Goal: Task Accomplishment & Management: Use online tool/utility

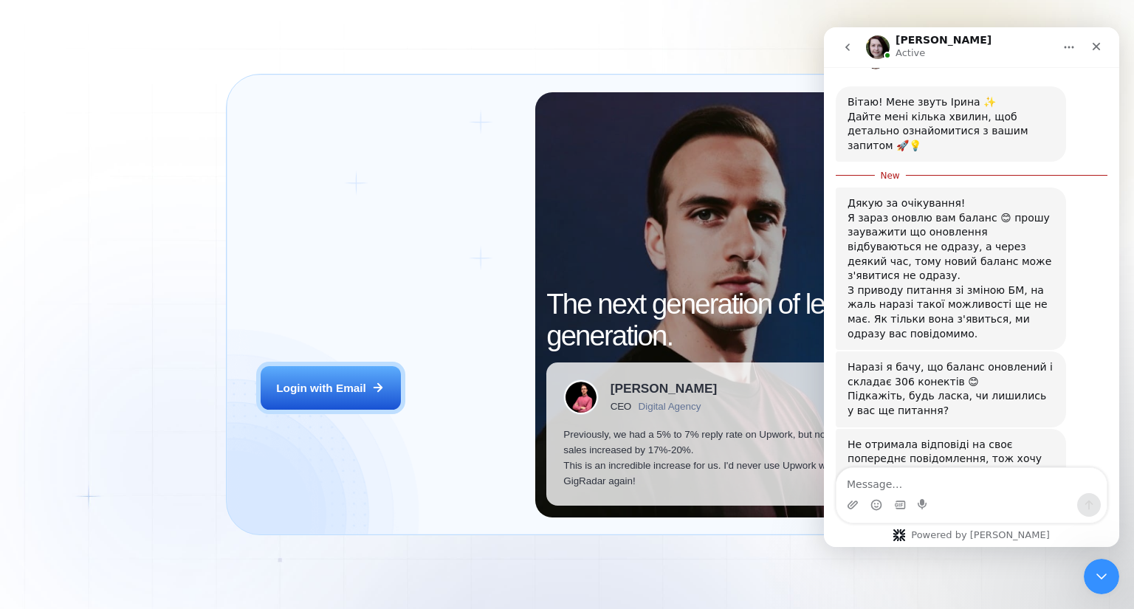
scroll to position [408, 0]
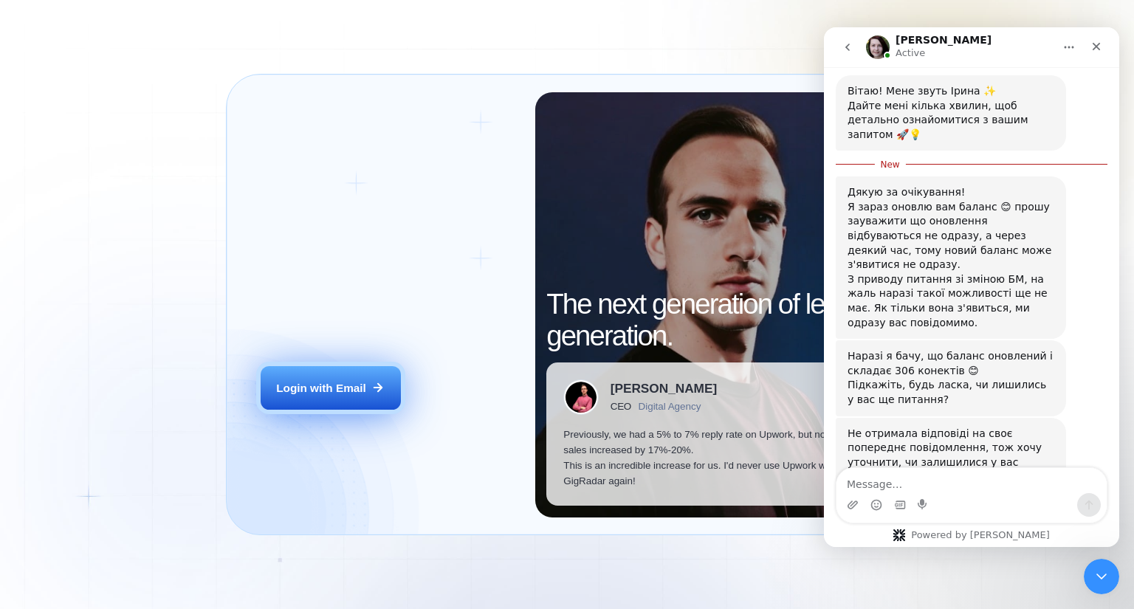
click at [340, 399] on button "Login with Email" at bounding box center [331, 388] width 140 height 44
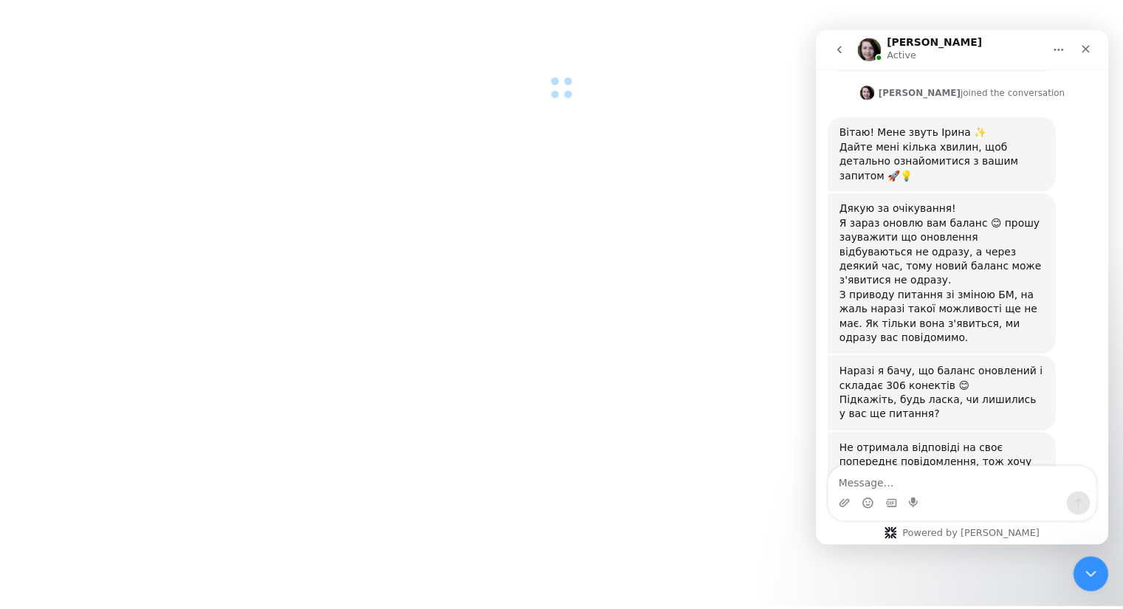
scroll to position [384, 0]
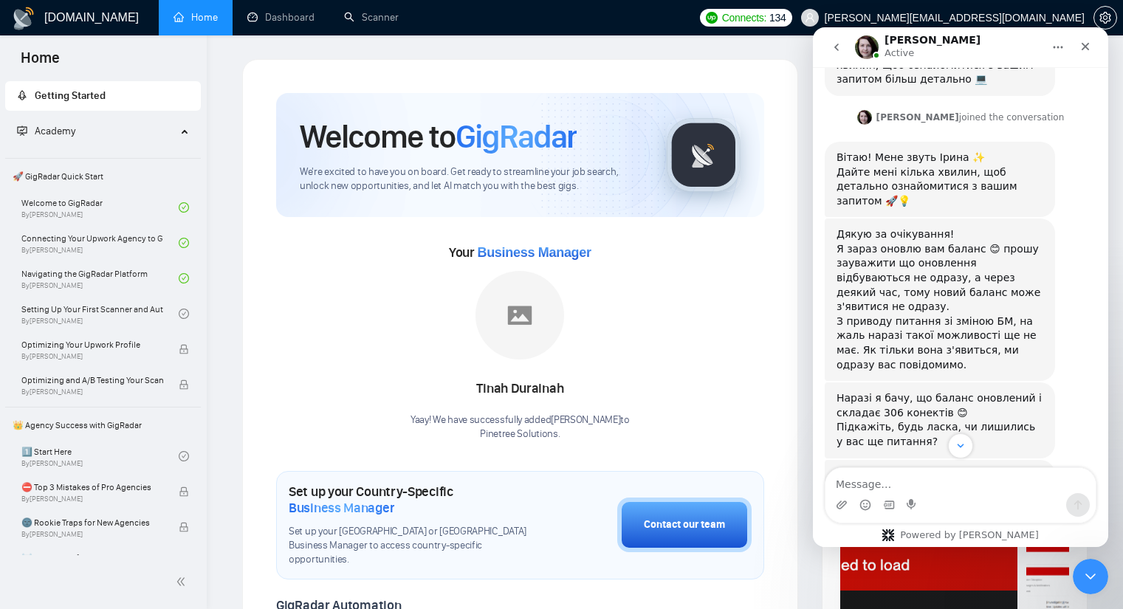
scroll to position [384, 0]
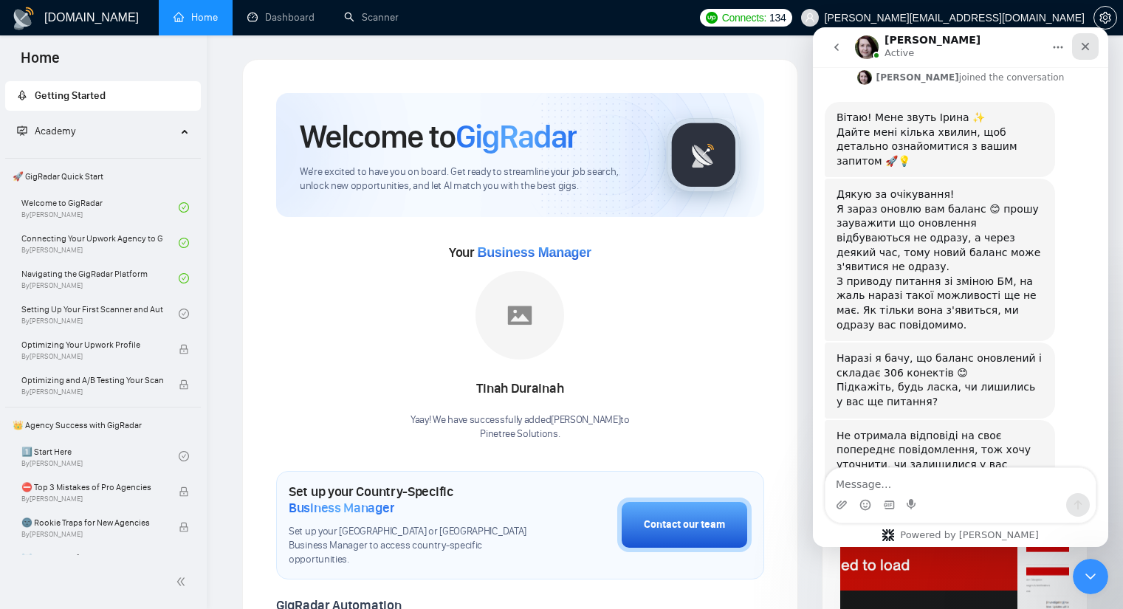
click at [1086, 44] on icon "Close" at bounding box center [1085, 47] width 12 height 12
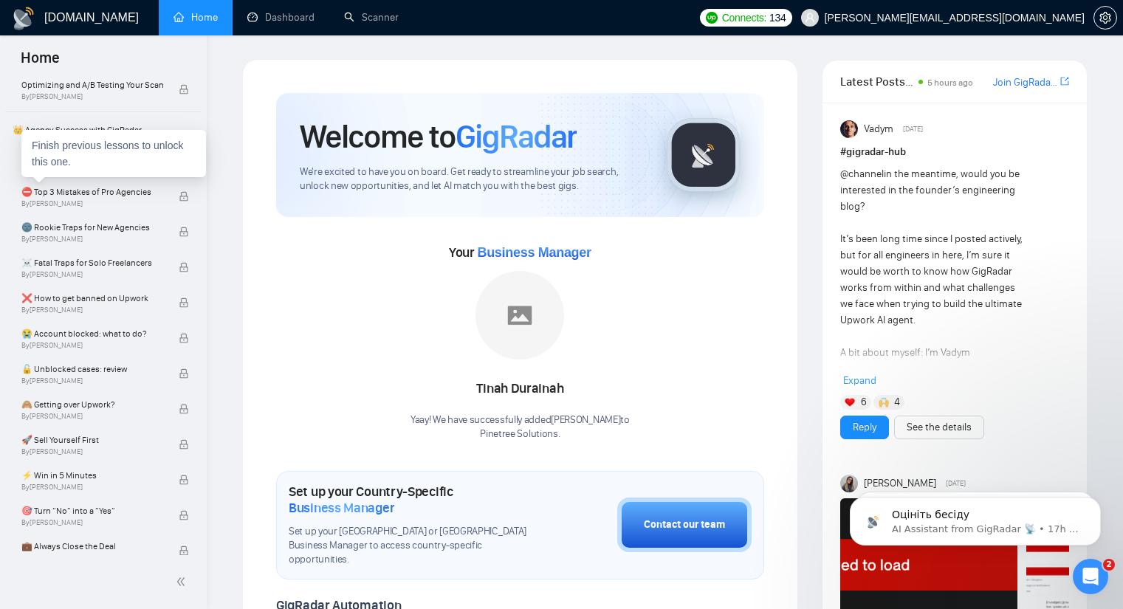
scroll to position [0, 0]
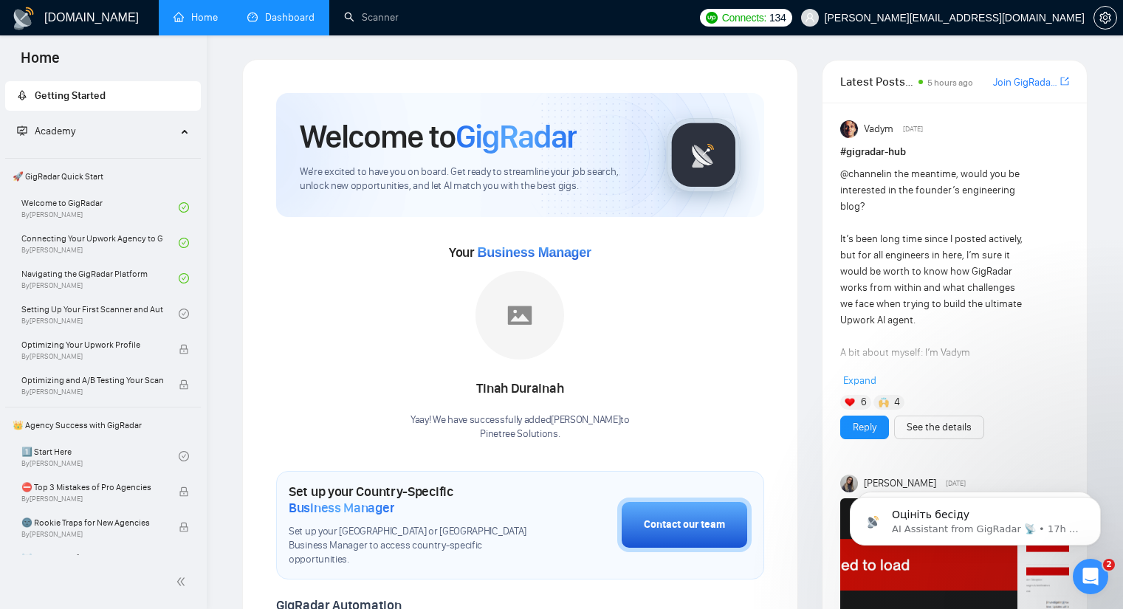
click at [314, 11] on link "Dashboard" at bounding box center [280, 17] width 67 height 13
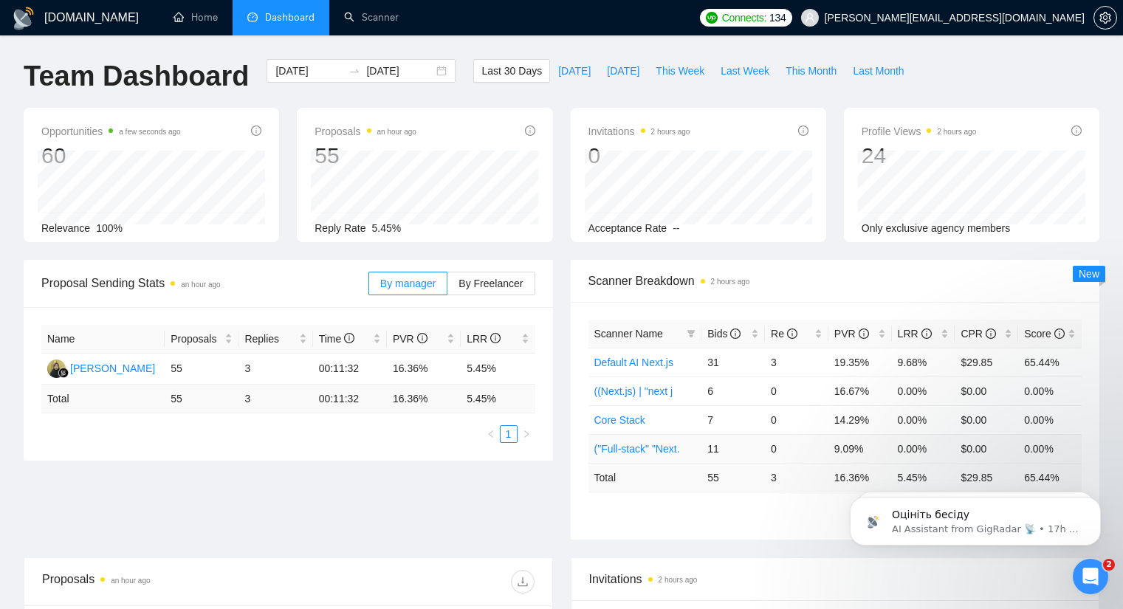
click at [847, 450] on td "9.09%" at bounding box center [859, 448] width 63 height 29
click at [362, 11] on link "Scanner" at bounding box center [371, 17] width 55 height 13
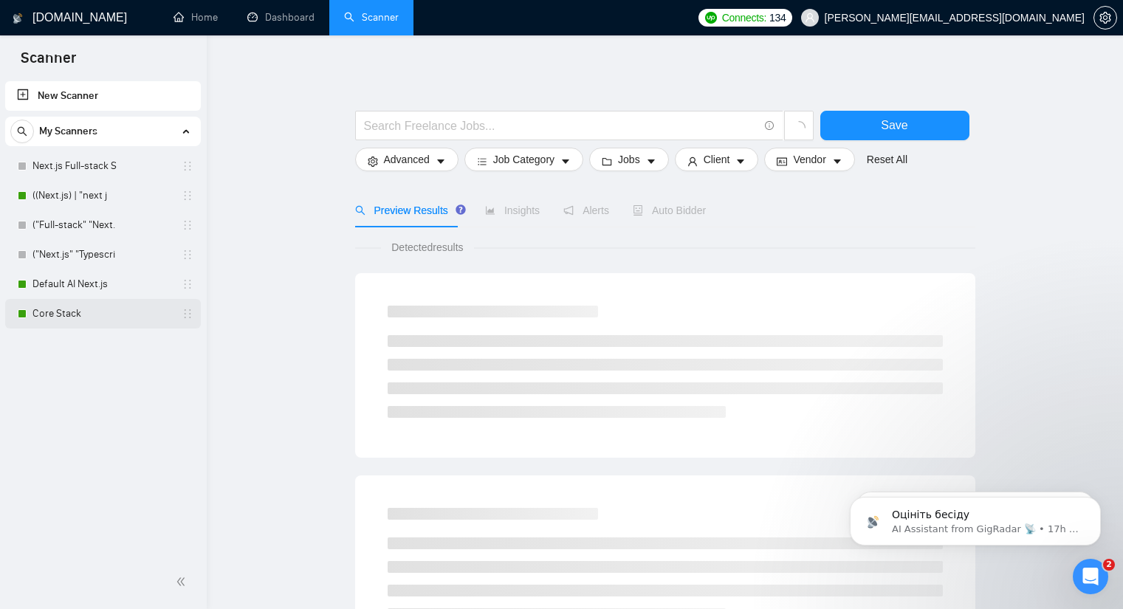
click at [117, 314] on link "Core Stack" at bounding box center [102, 314] width 140 height 30
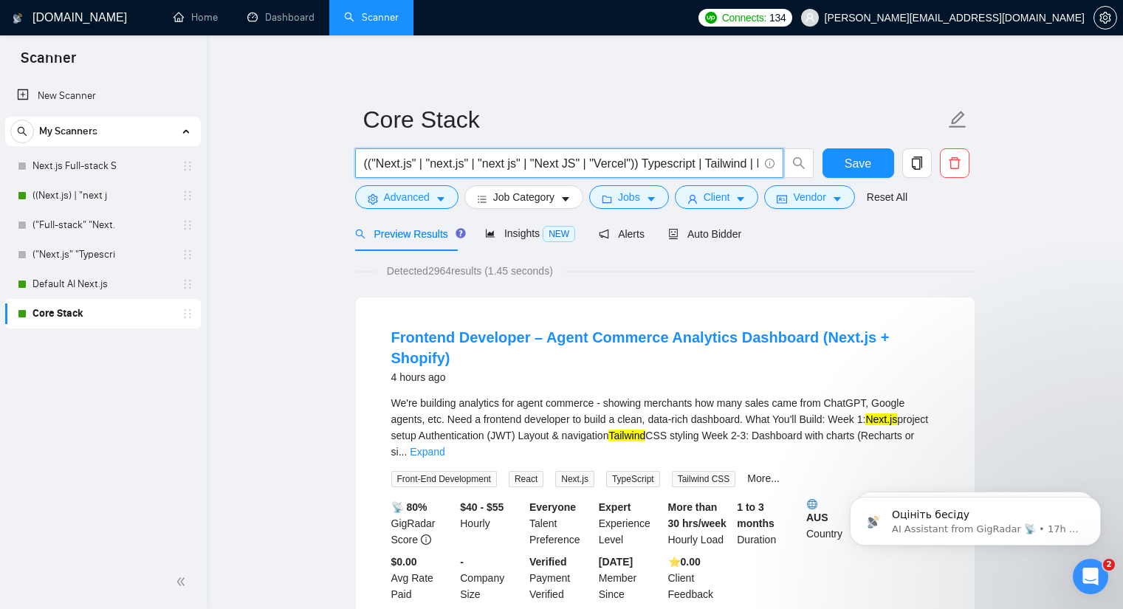
click at [503, 160] on input "(("Next.js" | "next.js" | "next js" | "Next JS" | "Vercel")) Typescript | Tailw…" at bounding box center [561, 163] width 394 height 18
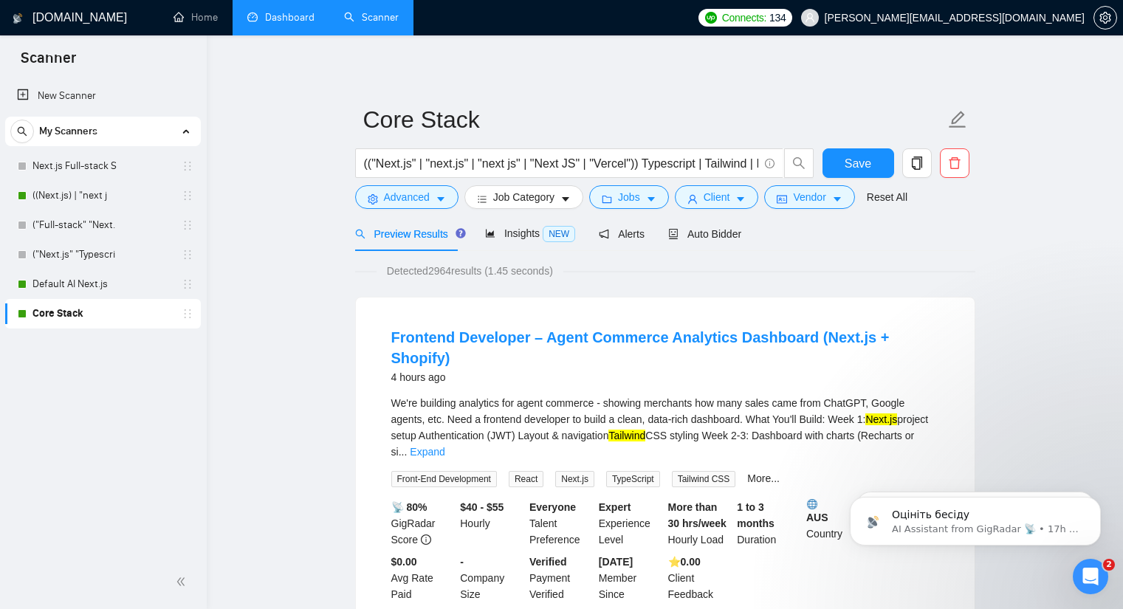
click at [272, 21] on link "Dashboard" at bounding box center [280, 17] width 67 height 13
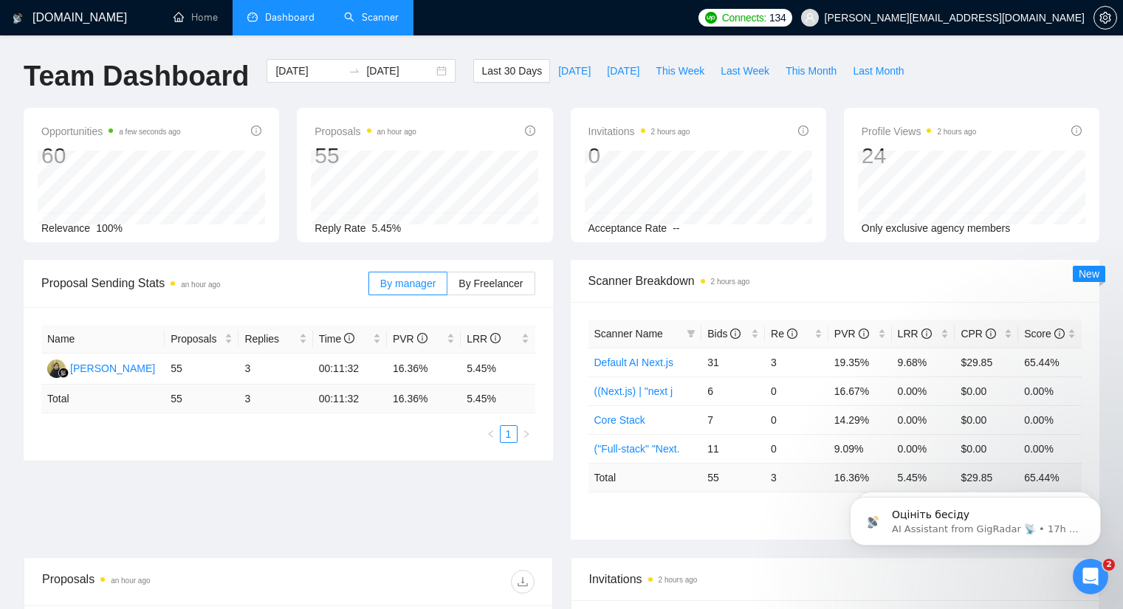
click at [352, 24] on link "Scanner" at bounding box center [371, 17] width 55 height 13
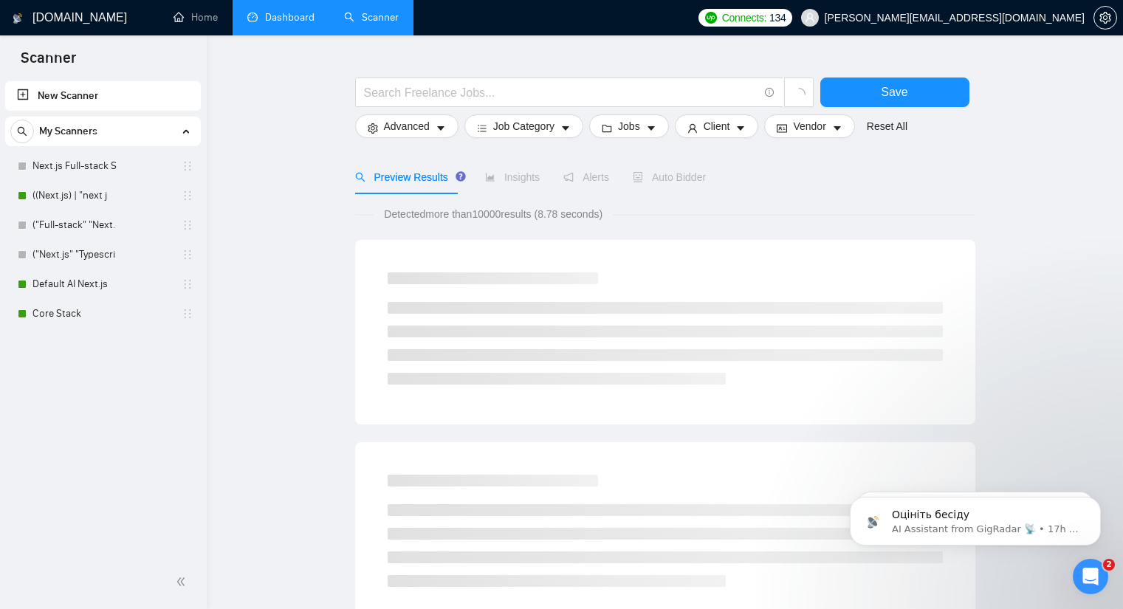
scroll to position [74, 0]
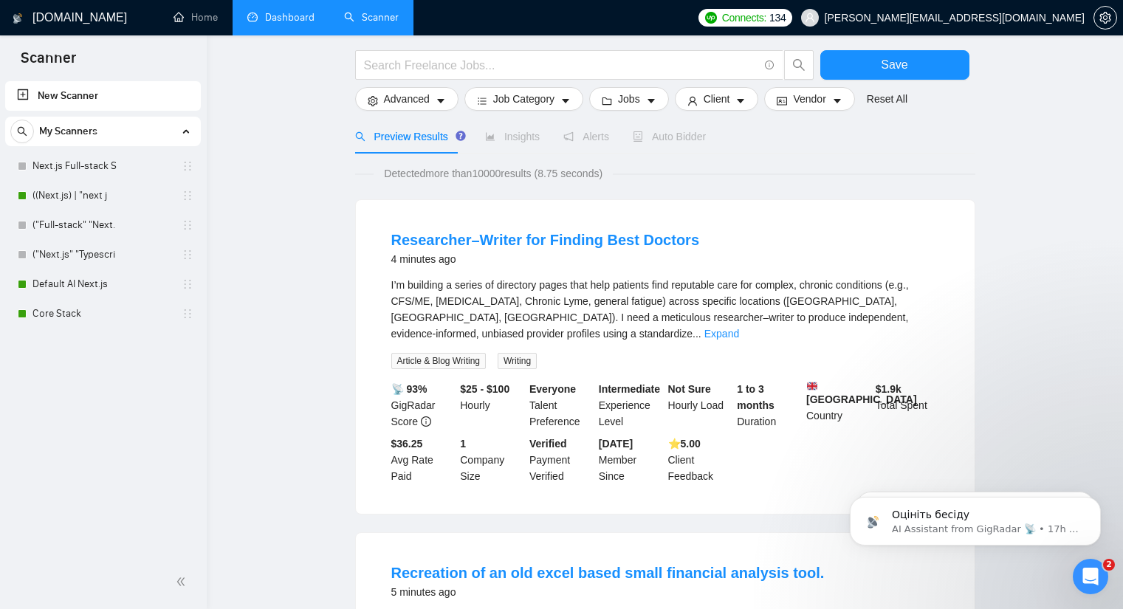
click at [75, 328] on div "New Scanner My Scanners Next.js Full-stack S ((Next.js) | "next j ("Full-stack"…" at bounding box center [103, 316] width 207 height 477
click at [76, 323] on link "Core Stack" at bounding box center [102, 314] width 140 height 30
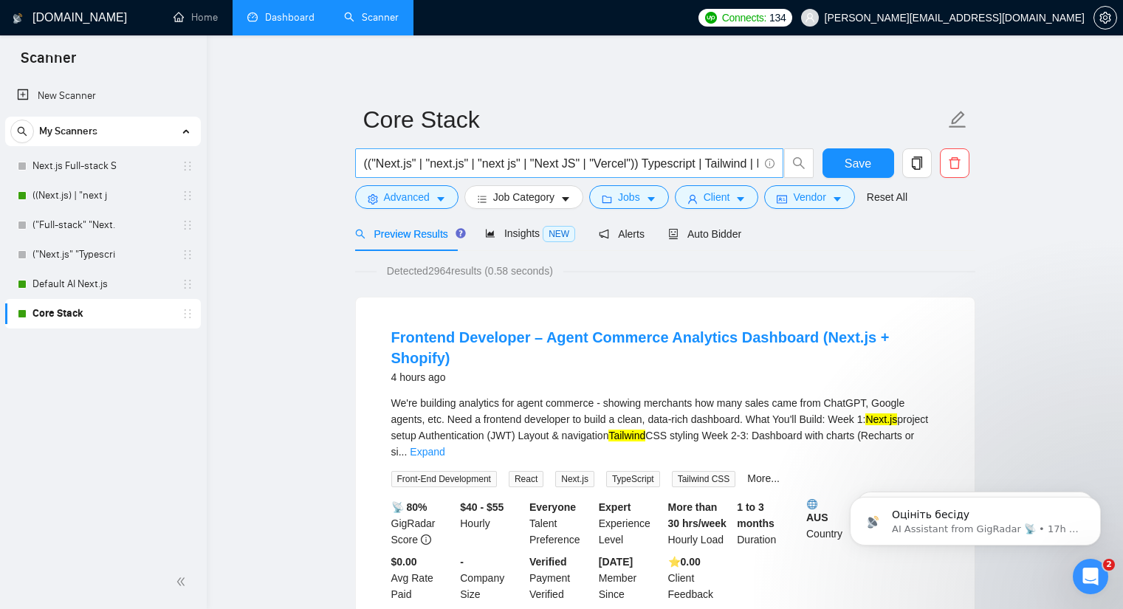
click at [641, 159] on input "(("Next.js" | "next.js" | "next js" | "Next JS" | "Vercel")) Typescript | Tailw…" at bounding box center [561, 163] width 394 height 18
click at [634, 161] on input "(("Next.js" | "next.js" | "next js" | "Next JS" | "Vercel")) Typescript | Tailw…" at bounding box center [561, 163] width 394 height 18
click at [488, 161] on input "(("Next.js" | "next.js" | "next js" | "Next JS" | "Vercel")) Typescript | Tailw…" at bounding box center [561, 163] width 394 height 18
click at [524, 162] on input "(("Next.js" | "next.js" | "next js" | "Next JS" | "Vercel")) Typescript | Tailw…" at bounding box center [561, 163] width 394 height 18
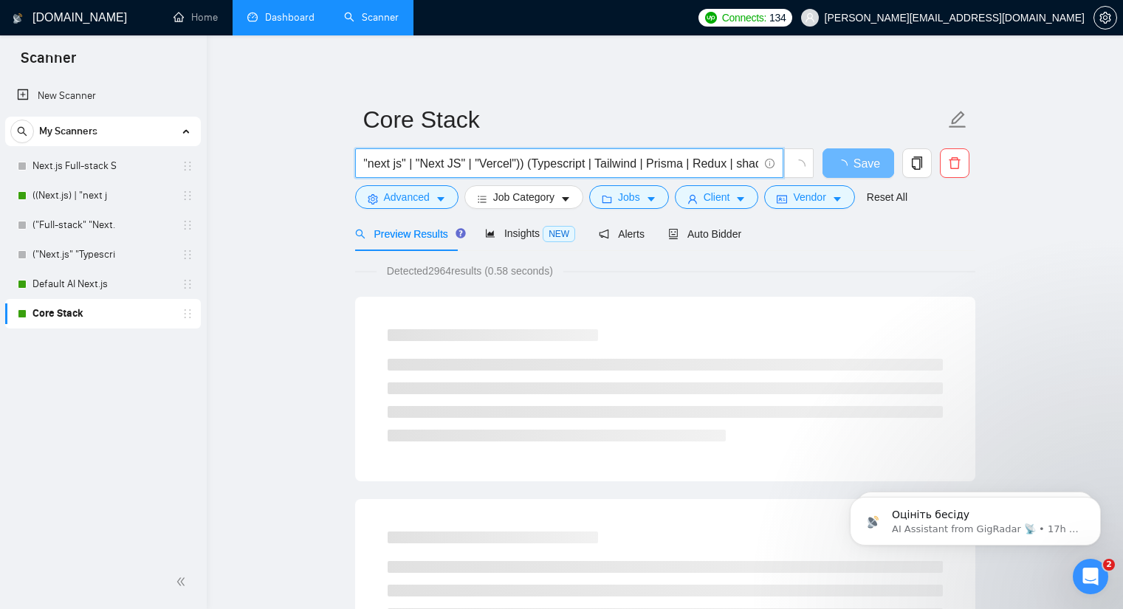
scroll to position [0, 116]
click at [755, 162] on input "(("Next.js" | "next.js" | "next js" | "Next JS" | "Vercel")) (Typescript | Tail…" at bounding box center [561, 163] width 394 height 18
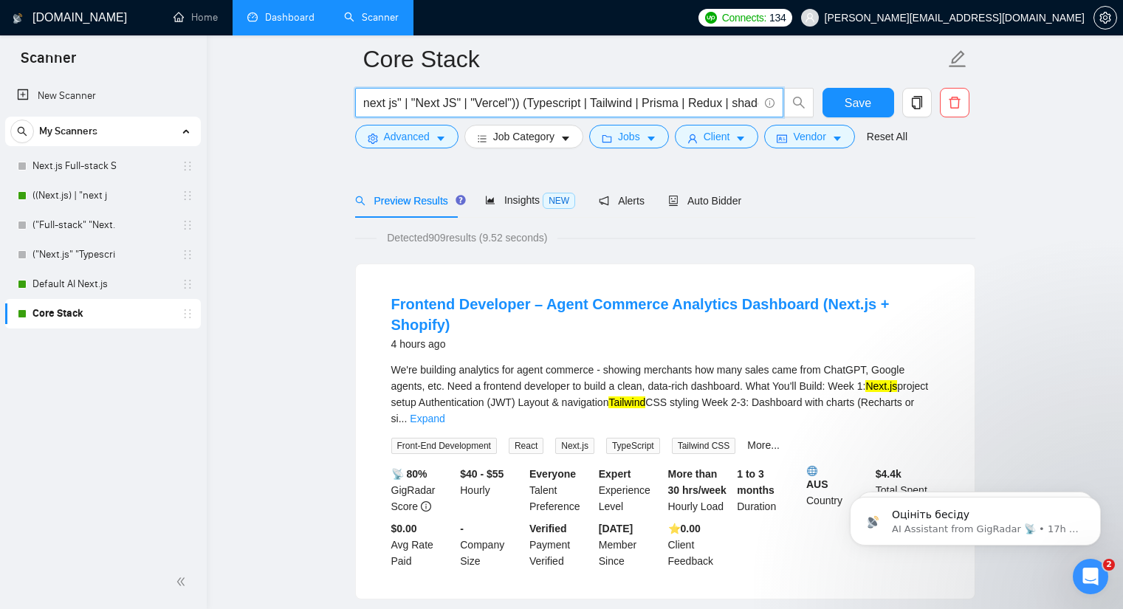
scroll to position [74, 0]
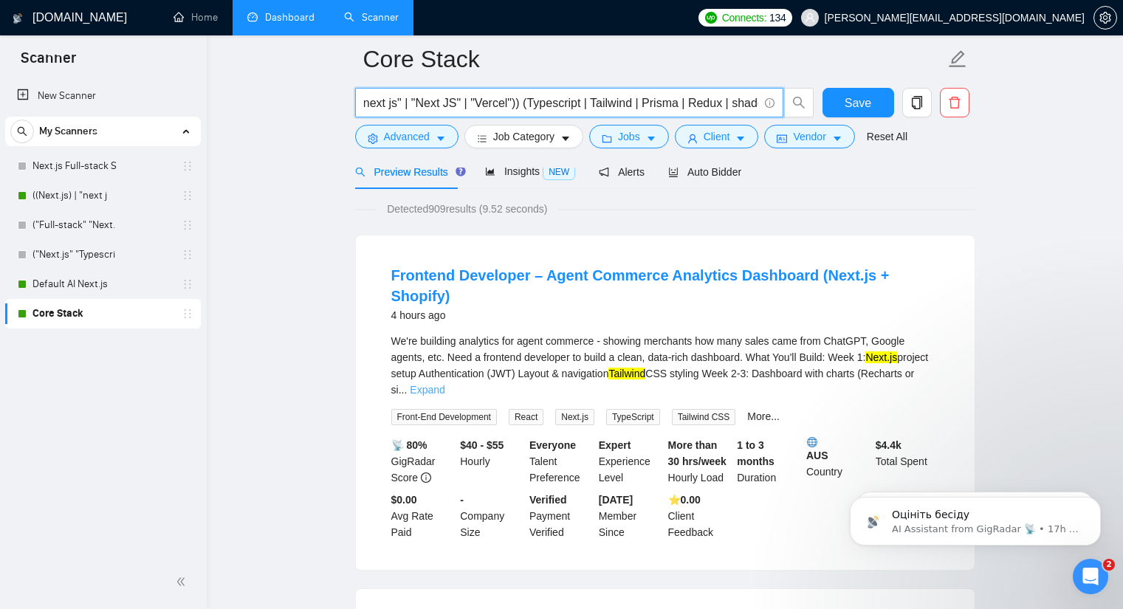
type input "(("Next.js" | "next.js" | "next js" | "Next JS" | "Vercel")) (Typescript | Tail…"
click at [444, 384] on link "Expand" at bounding box center [427, 390] width 35 height 12
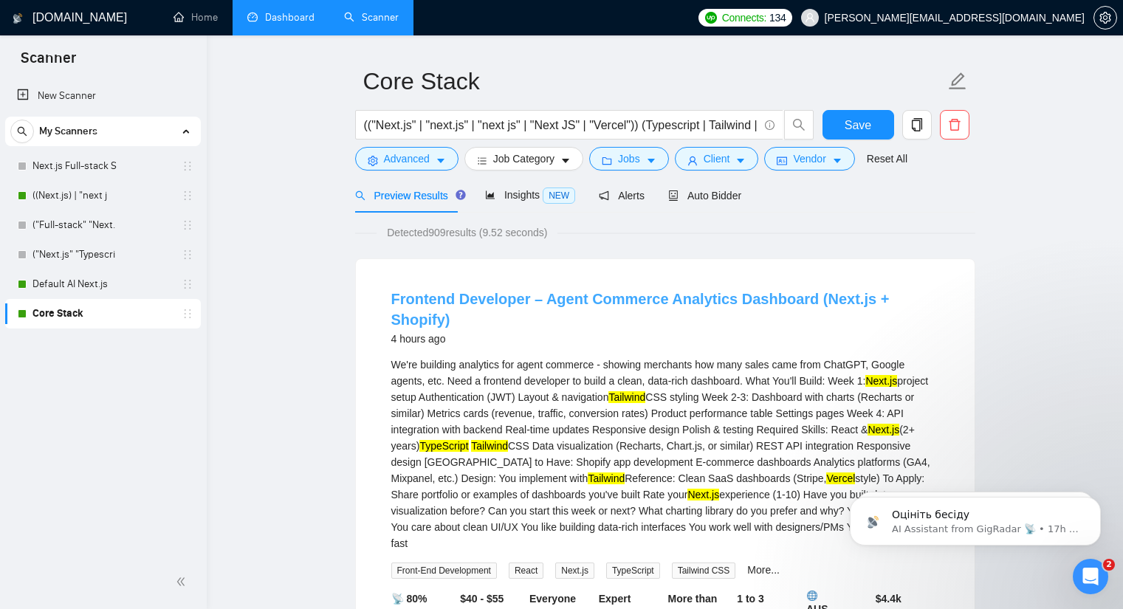
scroll to position [0, 0]
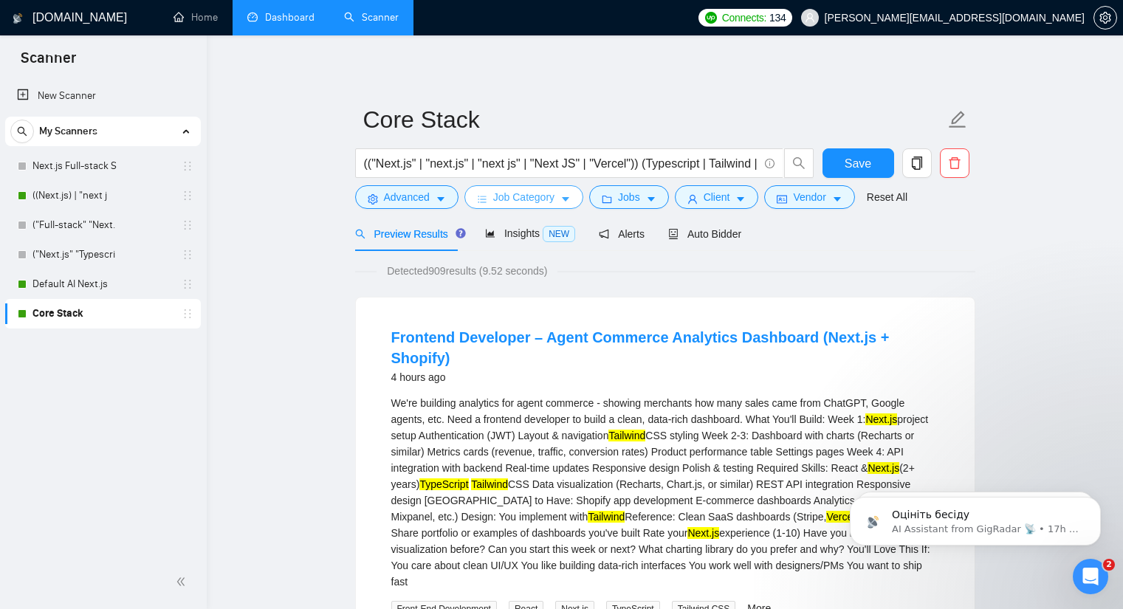
click at [549, 199] on span "Job Category" at bounding box center [523, 197] width 61 height 16
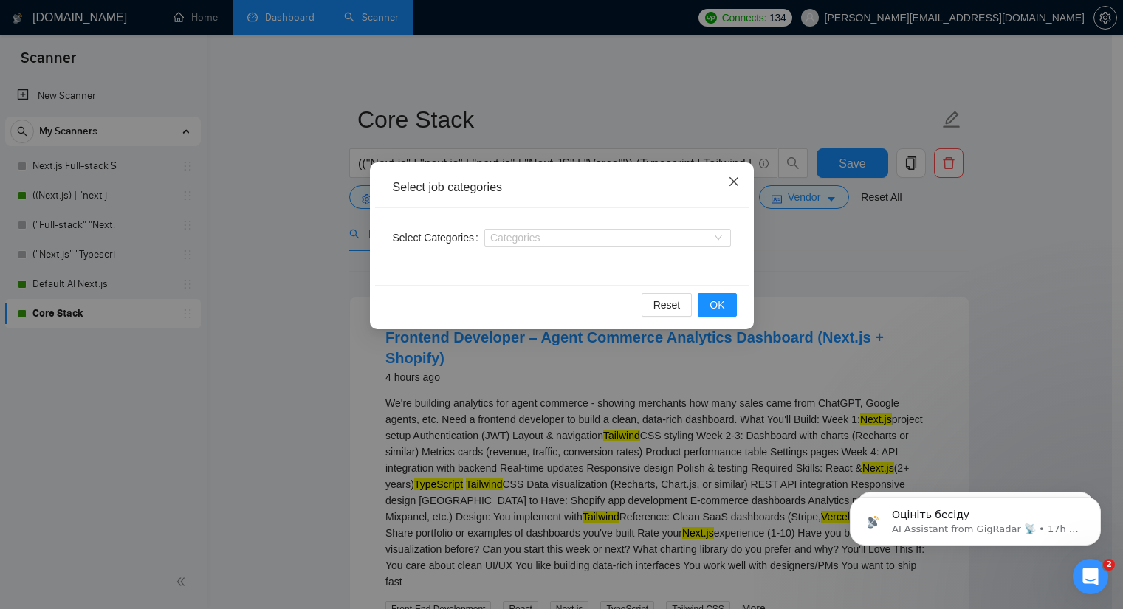
click at [744, 177] on span "Close" at bounding box center [734, 182] width 40 height 40
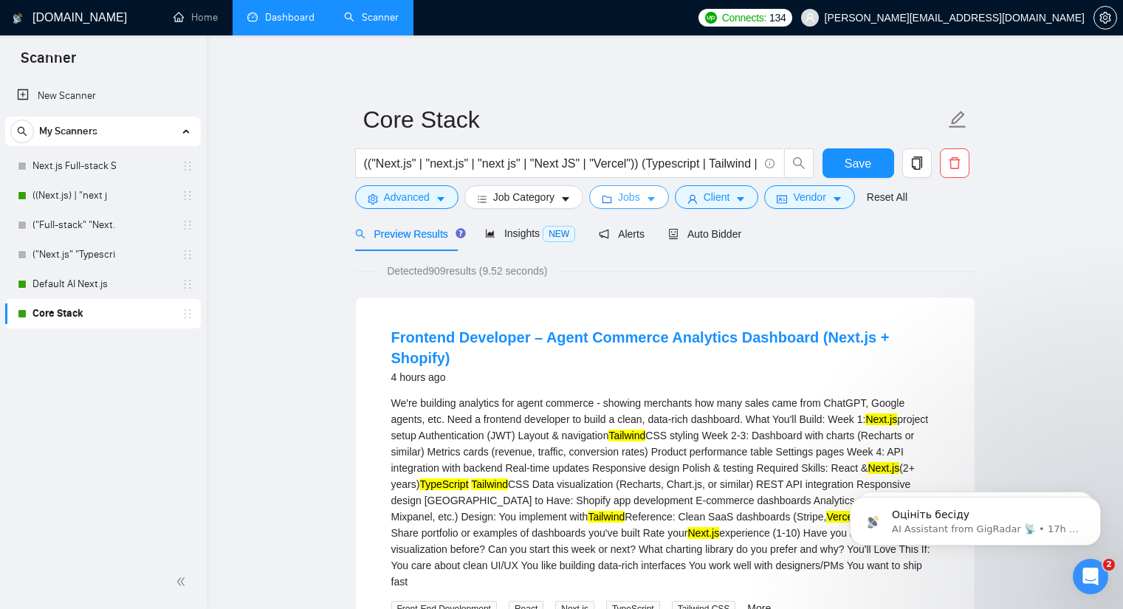
click at [622, 198] on span "Jobs" at bounding box center [629, 197] width 22 height 16
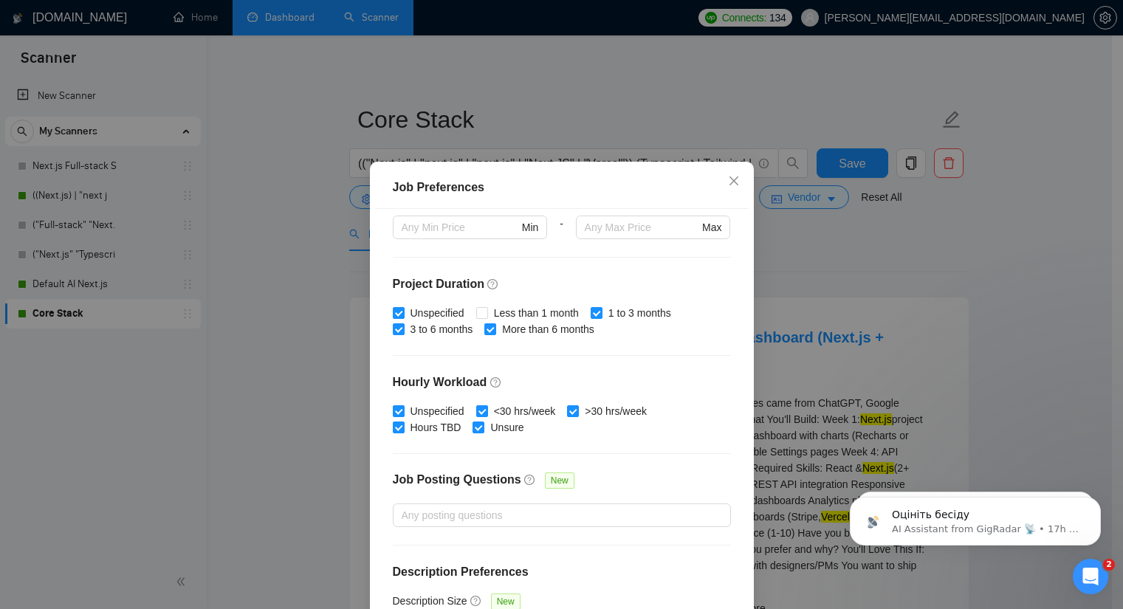
scroll to position [406, 0]
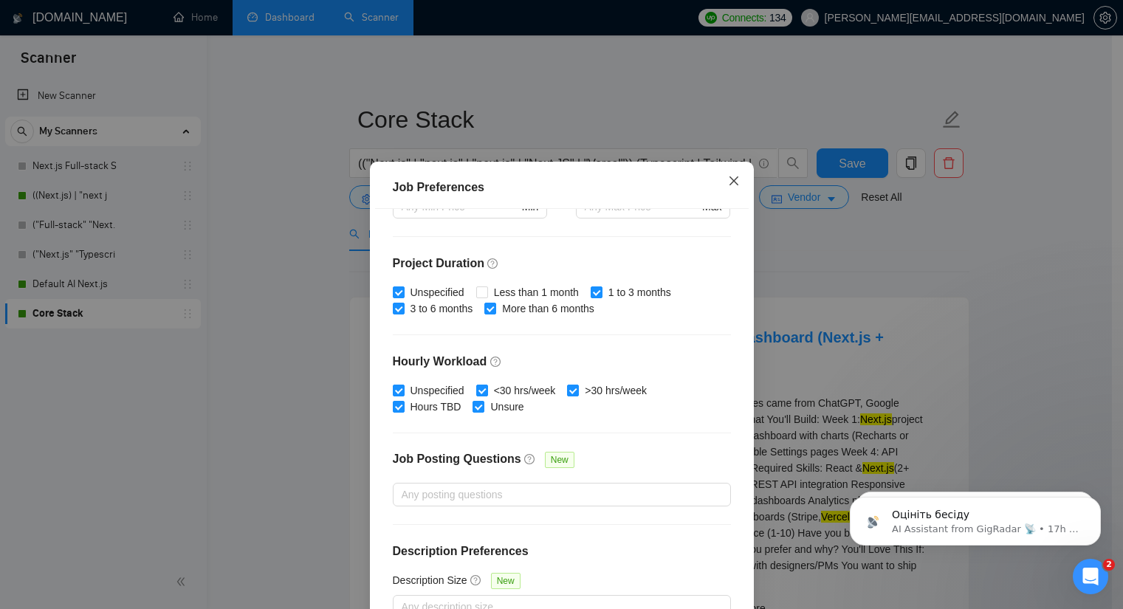
click at [728, 178] on icon "close" at bounding box center [734, 181] width 12 height 12
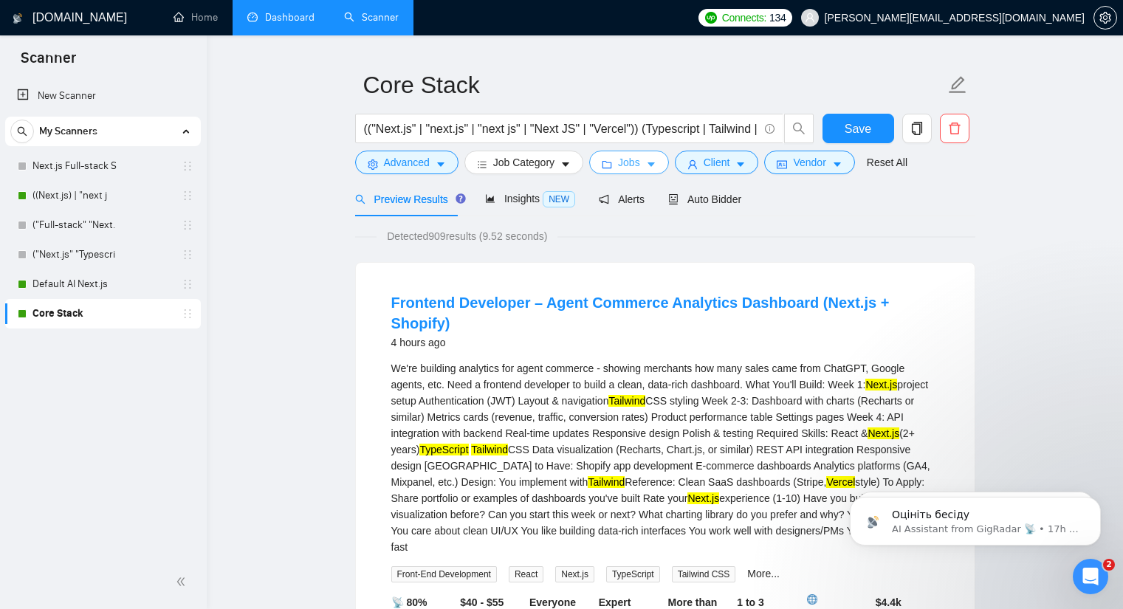
scroll to position [74, 0]
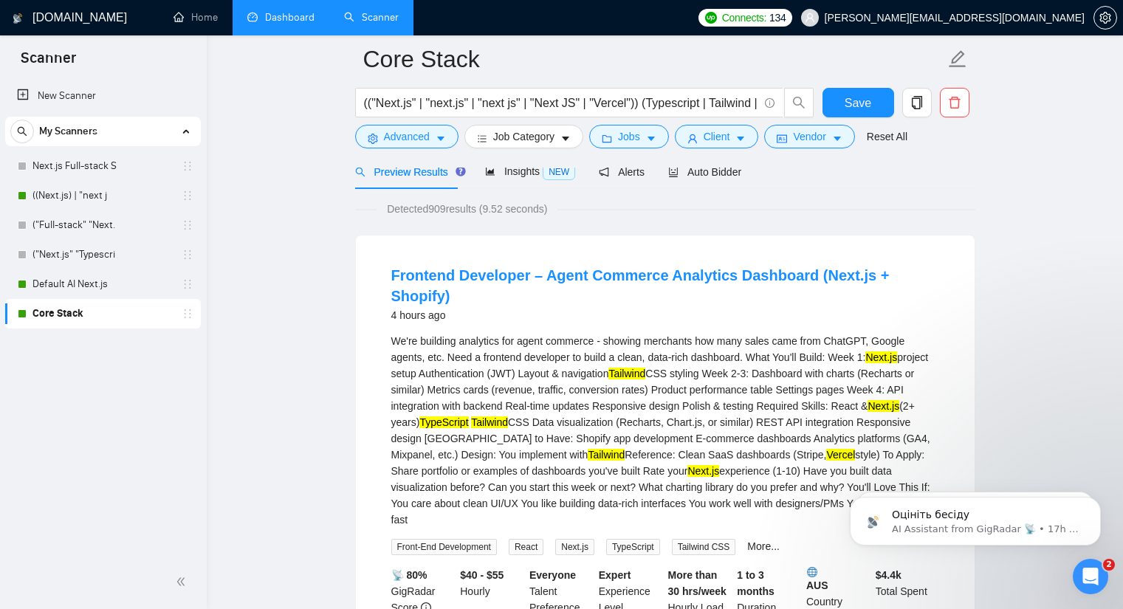
drag, startPoint x: 91, startPoint y: 286, endPoint x: 705, endPoint y: 84, distance: 646.3
click at [91, 286] on link "Default AI Next.js" at bounding box center [102, 284] width 140 height 30
click at [864, 106] on span "Save" at bounding box center [857, 103] width 27 height 18
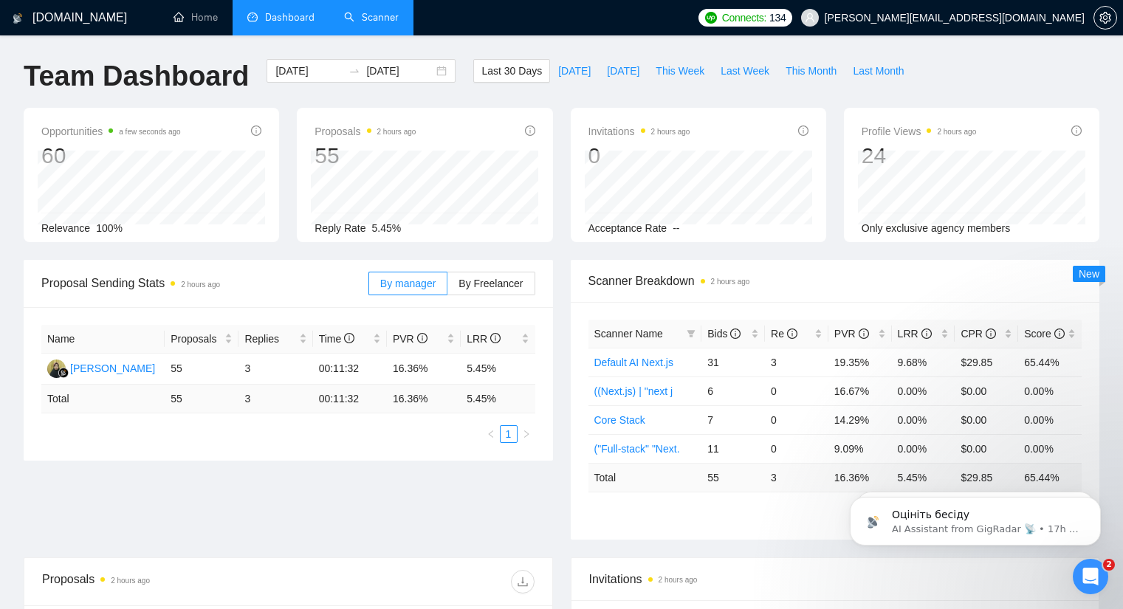
click at [346, 11] on link "Scanner" at bounding box center [371, 17] width 55 height 13
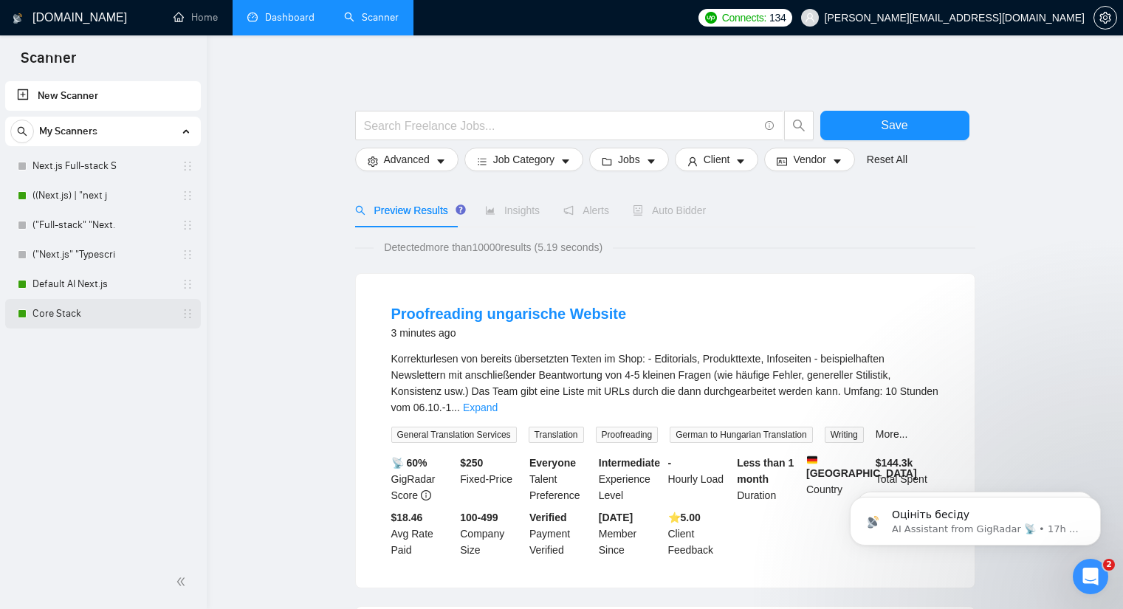
click at [99, 305] on link "Core Stack" at bounding box center [102, 314] width 140 height 30
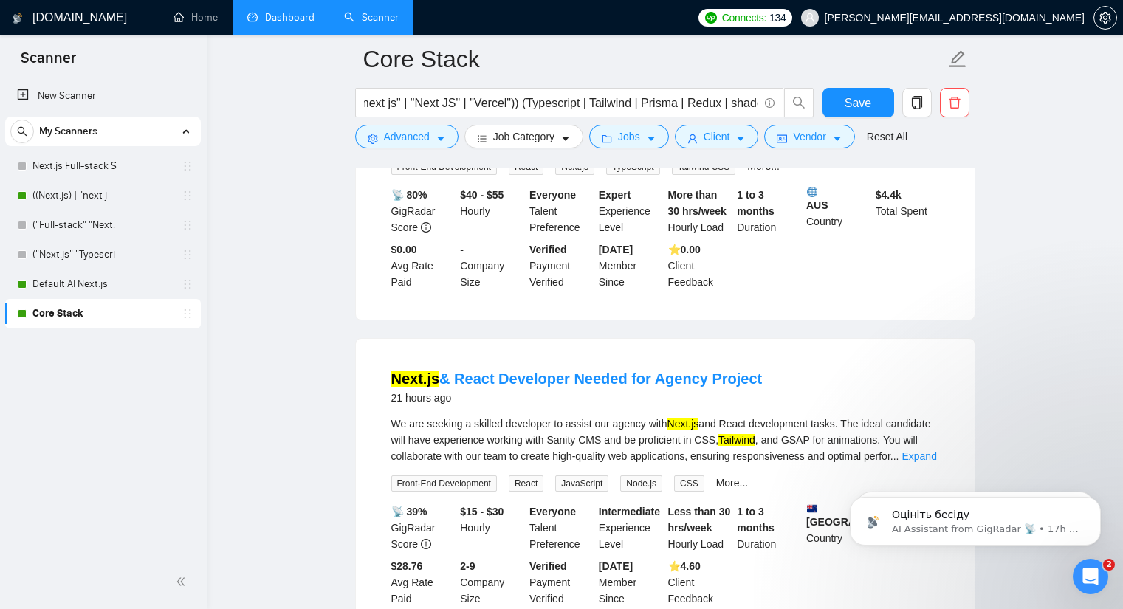
scroll to position [295, 0]
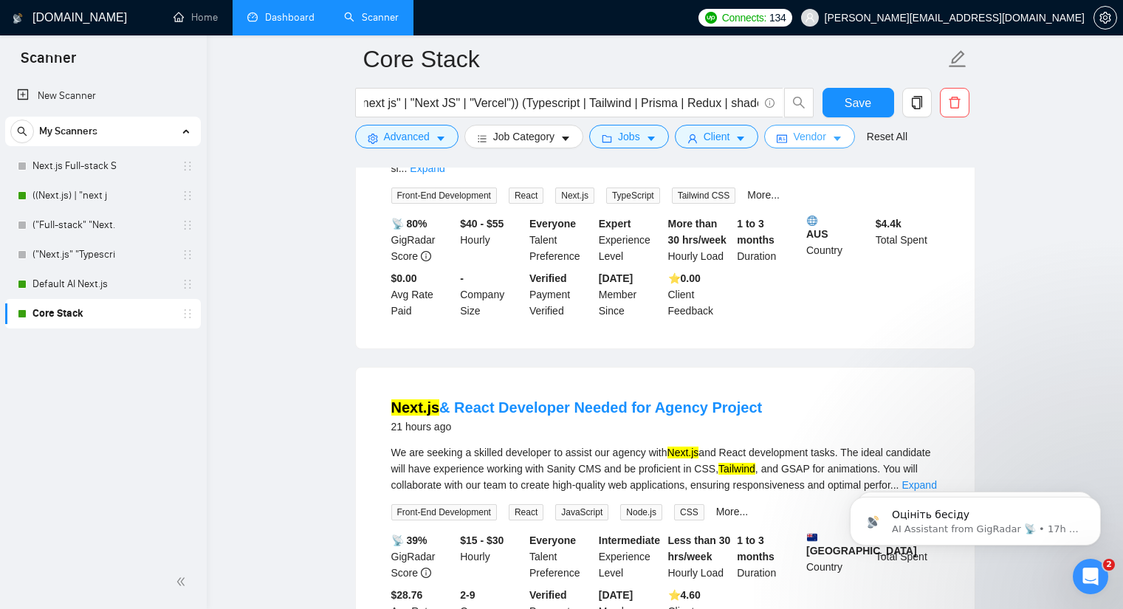
click at [777, 140] on icon "idcard" at bounding box center [782, 139] width 10 height 8
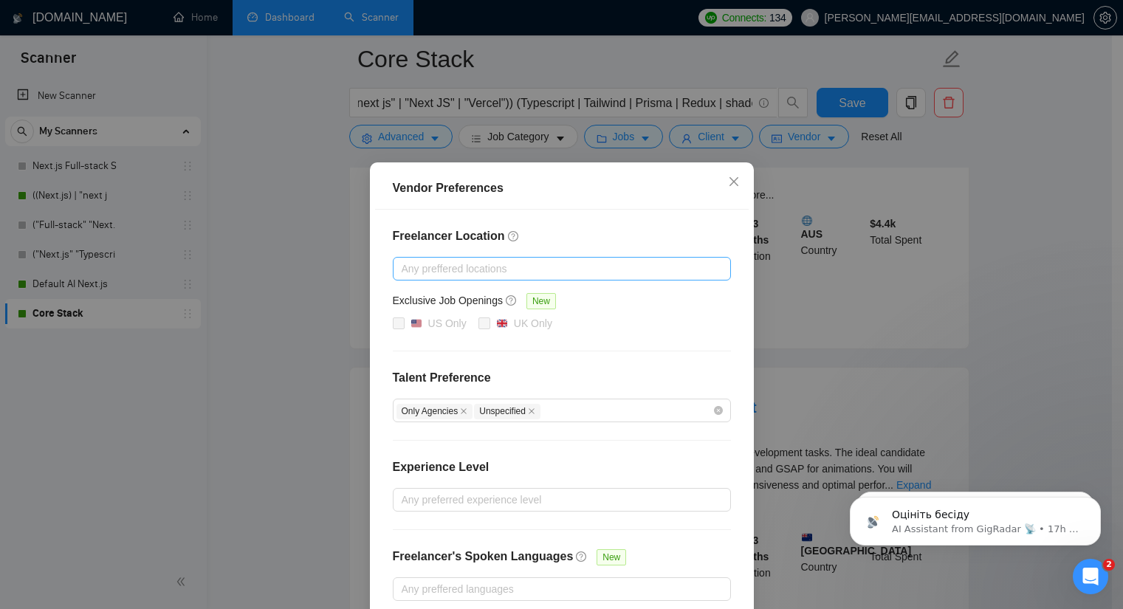
click at [527, 267] on div at bounding box center [554, 269] width 316 height 18
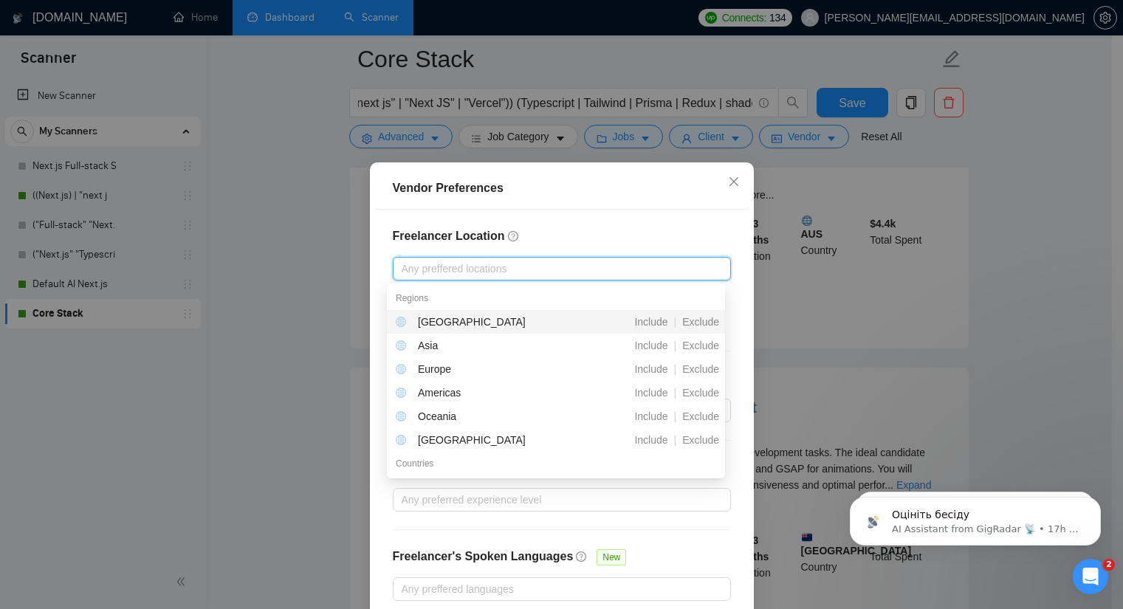
click at [534, 238] on h4 "Freelancer Location" at bounding box center [562, 236] width 338 height 18
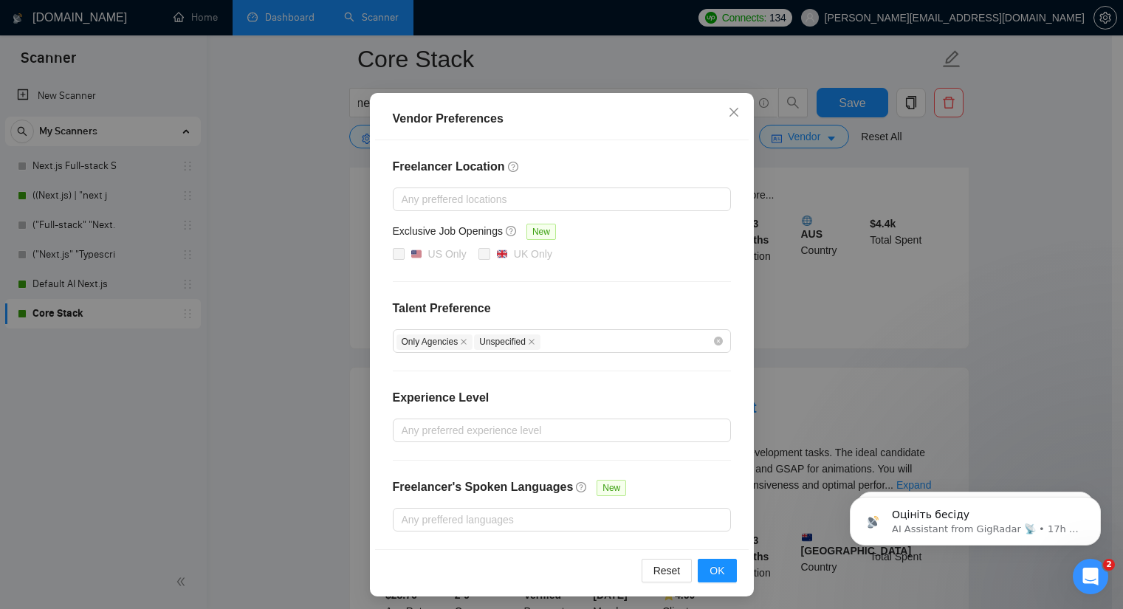
scroll to position [74, 0]
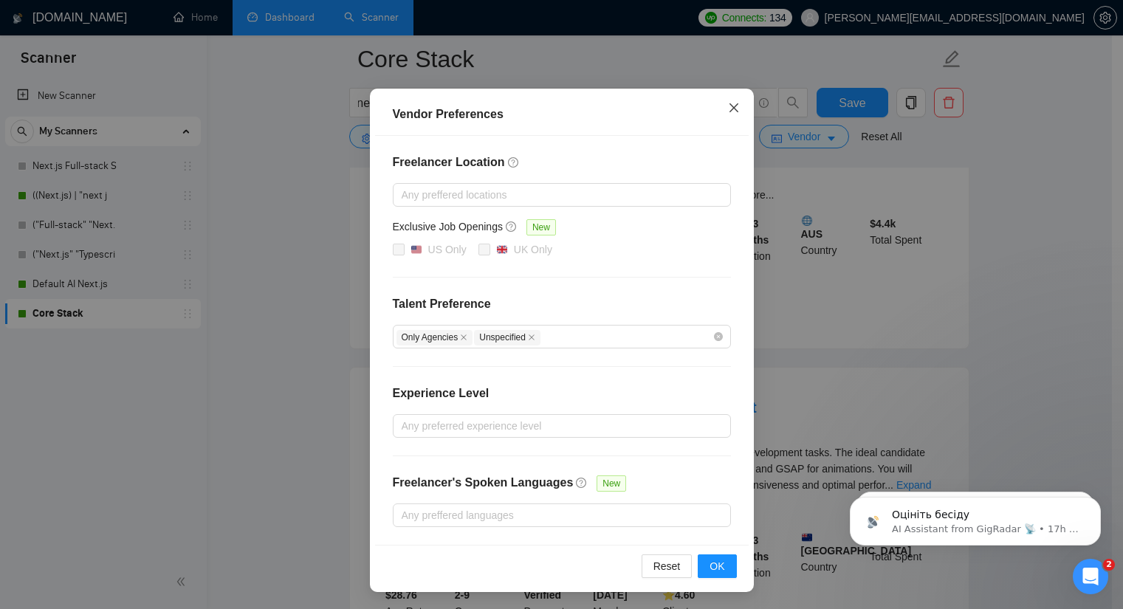
click at [731, 109] on icon "close" at bounding box center [734, 108] width 12 height 12
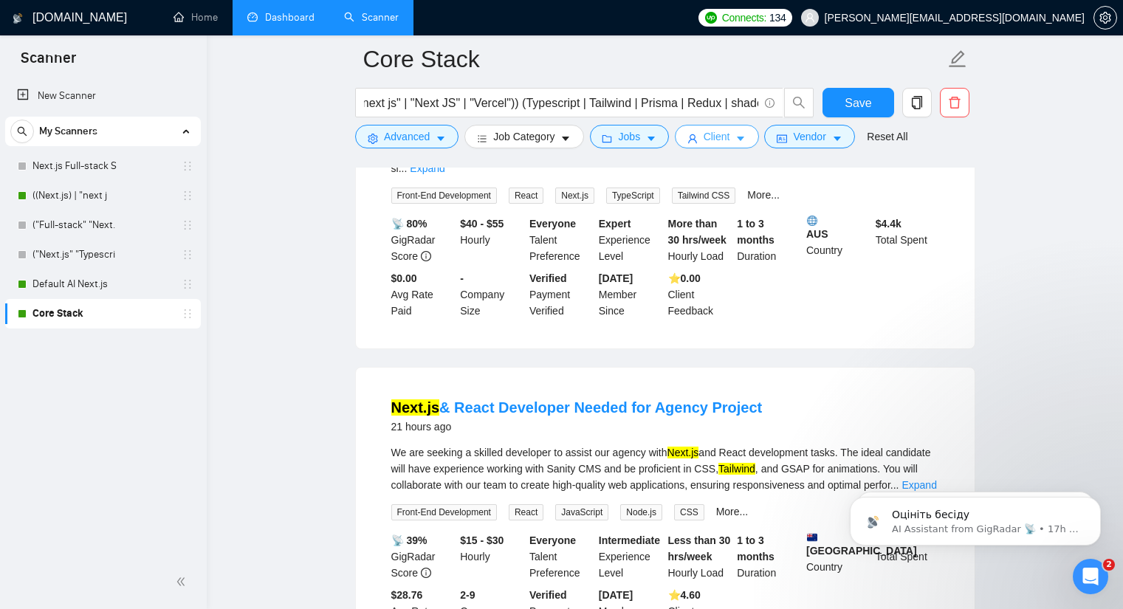
click at [715, 131] on span "Client" at bounding box center [716, 136] width 27 height 16
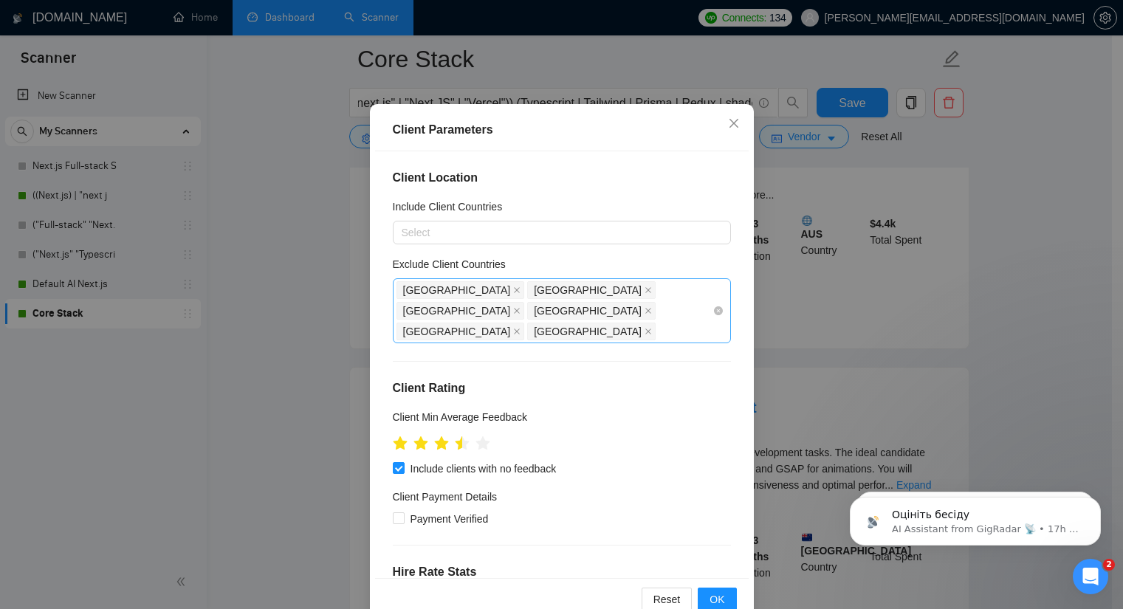
scroll to position [18, 0]
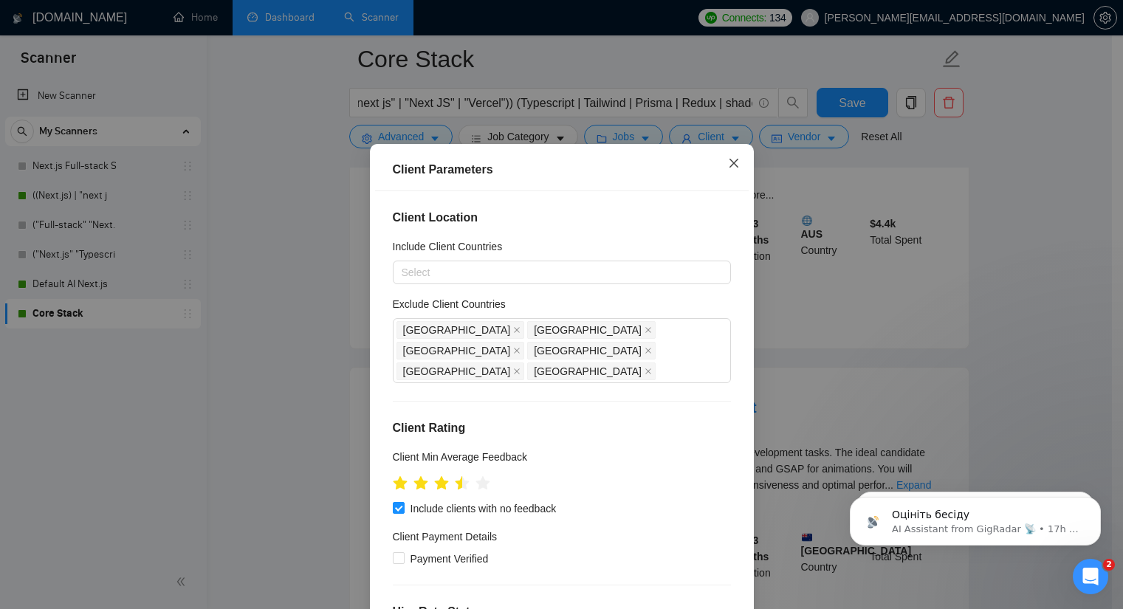
click at [728, 158] on icon "close" at bounding box center [734, 163] width 12 height 12
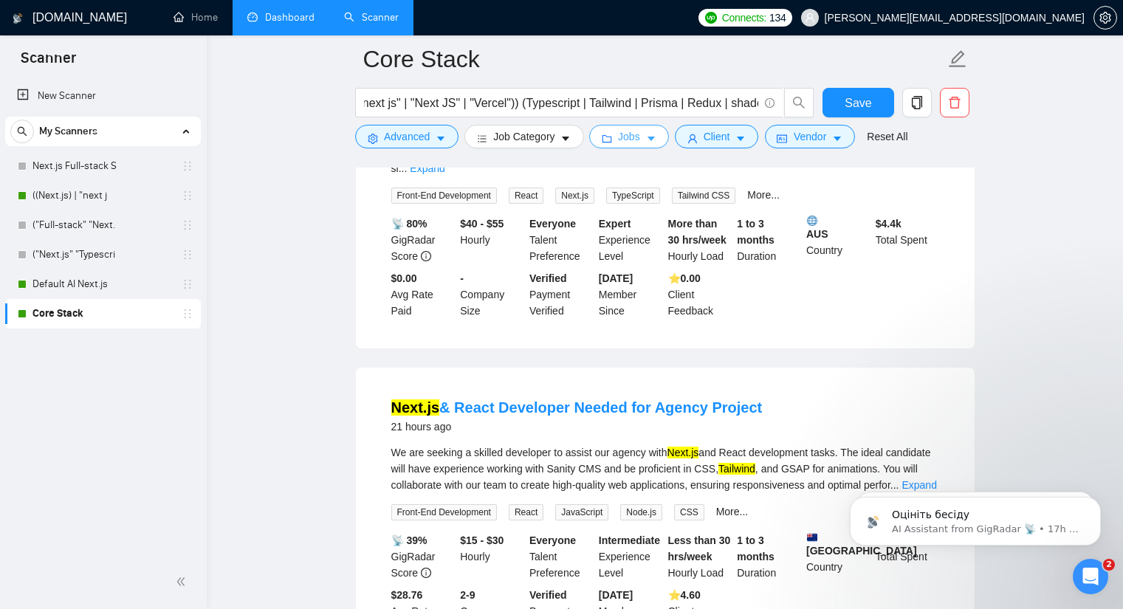
click at [650, 138] on icon "caret-down" at bounding box center [650, 139] width 7 height 4
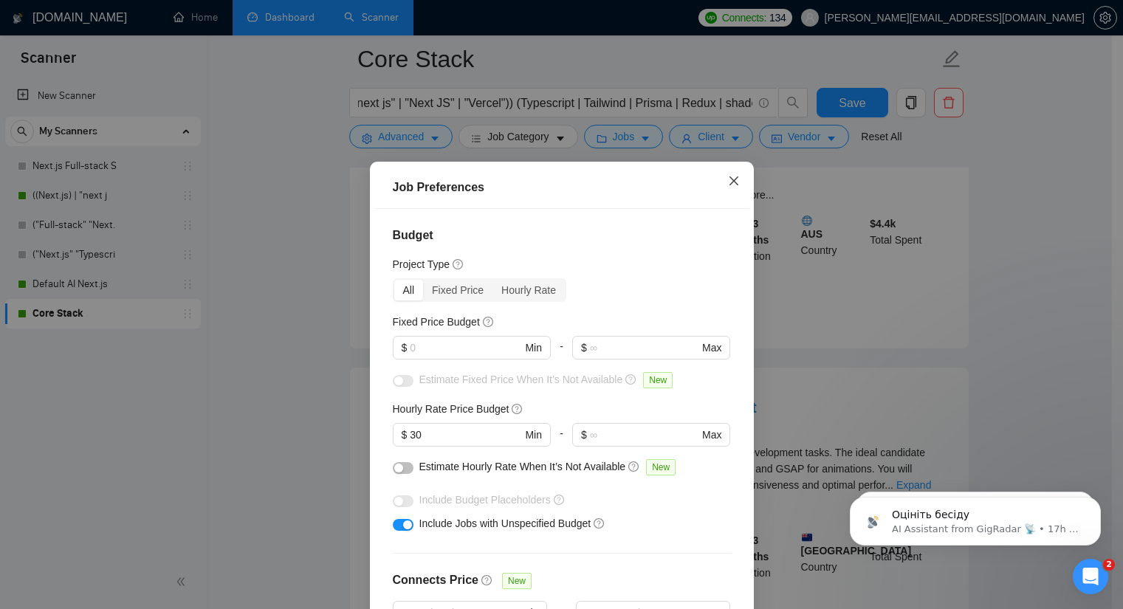
click at [732, 179] on icon "close" at bounding box center [734, 181] width 12 height 12
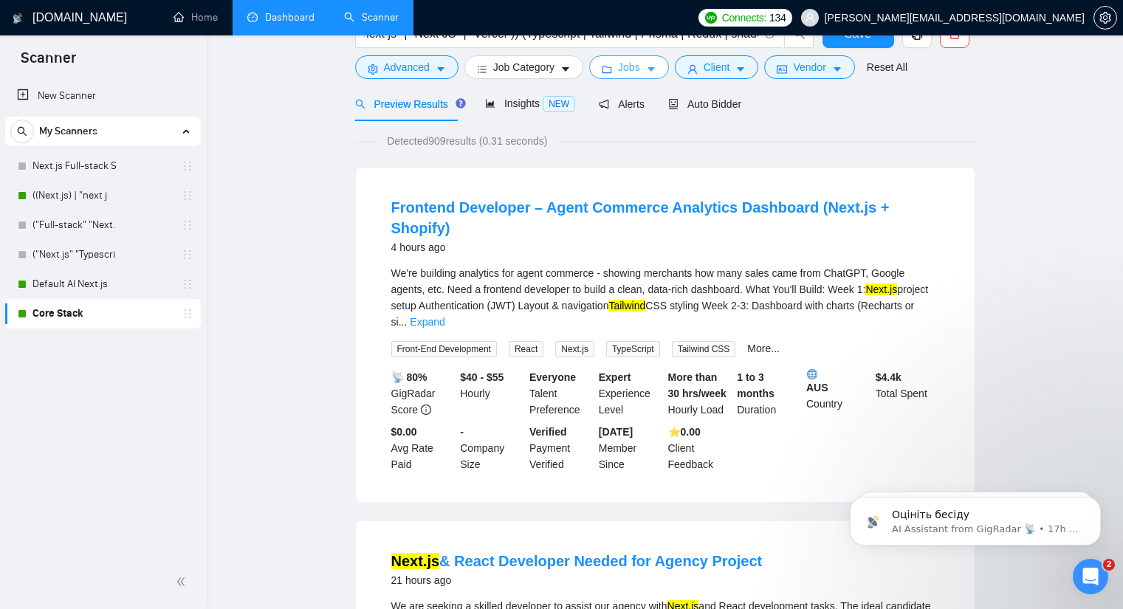
scroll to position [0, 0]
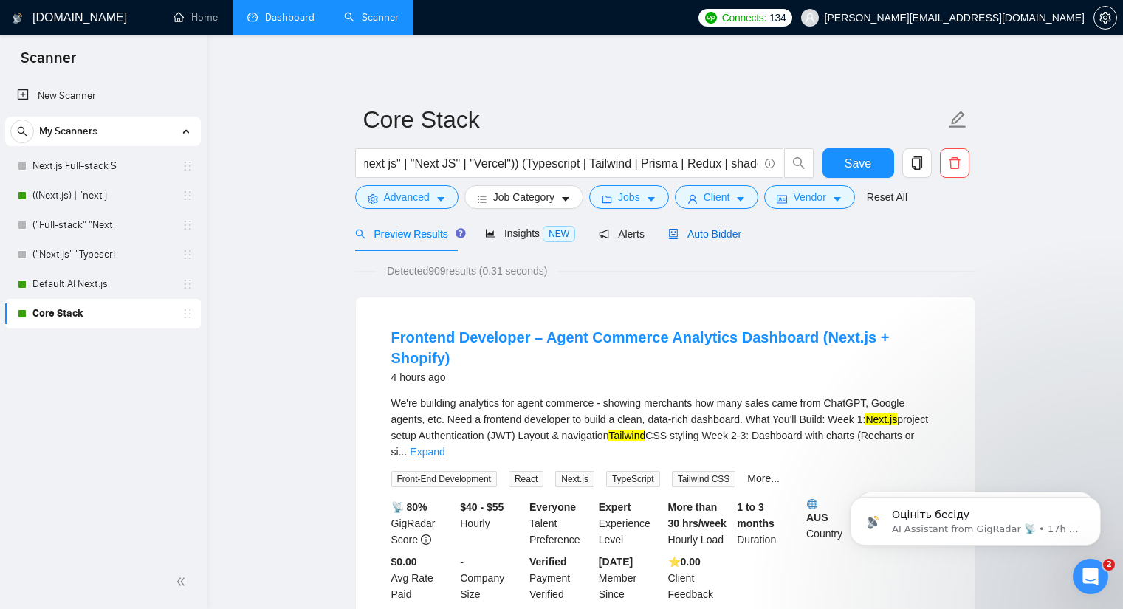
click at [709, 226] on div "Auto Bidder" at bounding box center [704, 234] width 73 height 16
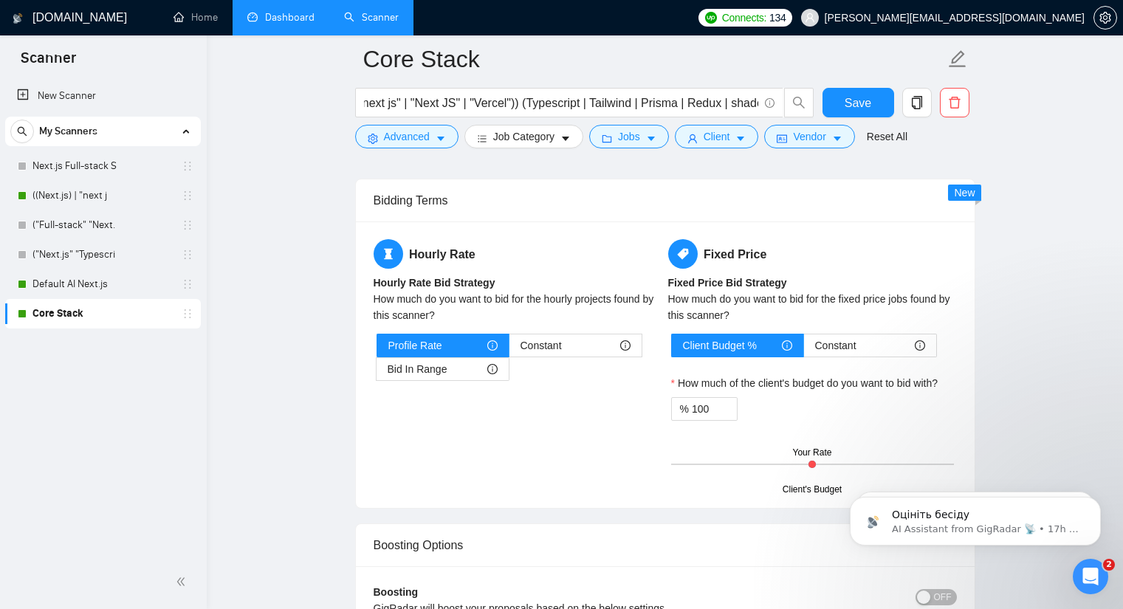
scroll to position [2362, 0]
click at [450, 364] on div "Bid In Range" at bounding box center [443, 368] width 110 height 22
click at [376, 372] on input "Bid In Range" at bounding box center [376, 372] width 0 height 0
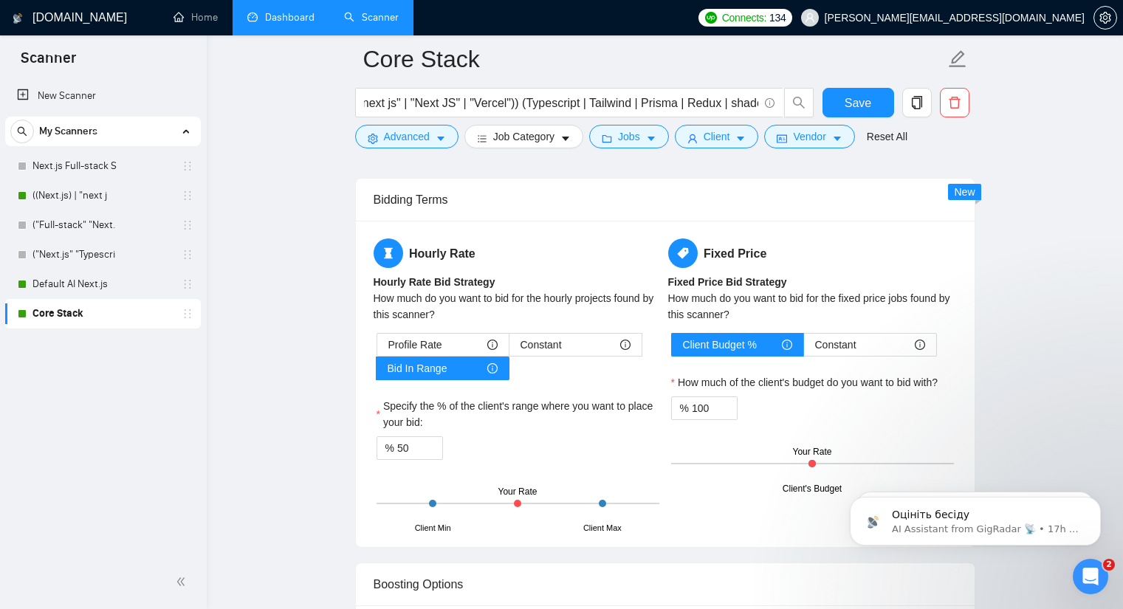
drag, startPoint x: 515, startPoint y: 502, endPoint x: 432, endPoint y: 505, distance: 83.5
click at [445, 502] on div "Client Min Client Max Your Rate" at bounding box center [517, 504] width 283 height 52
click at [432, 505] on div at bounding box center [432, 503] width 7 height 7
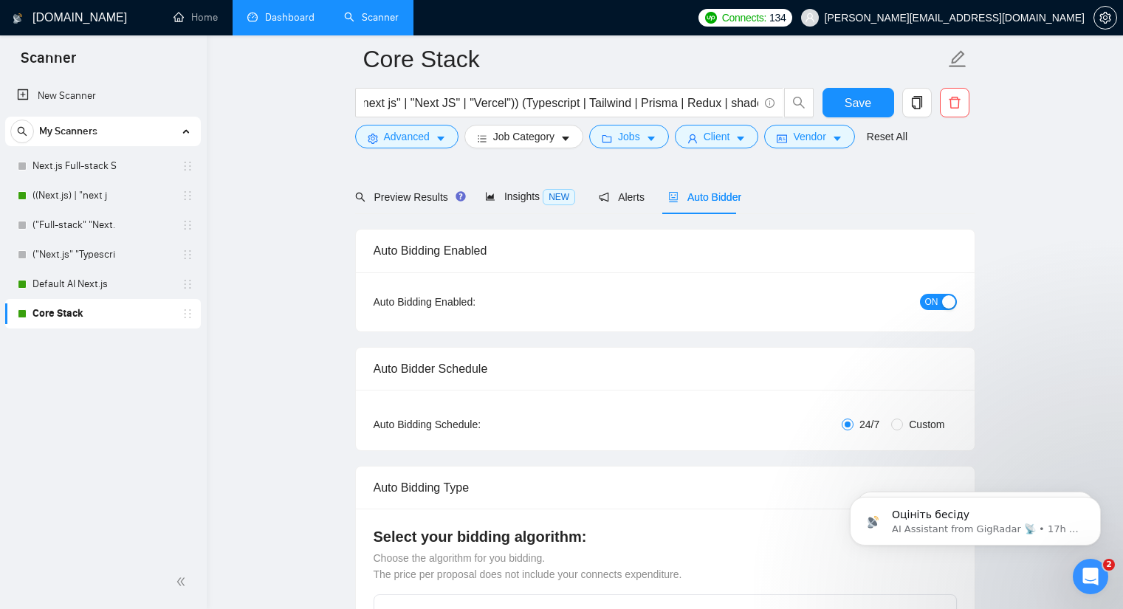
scroll to position [0, 0]
